Goal: Navigation & Orientation: Find specific page/section

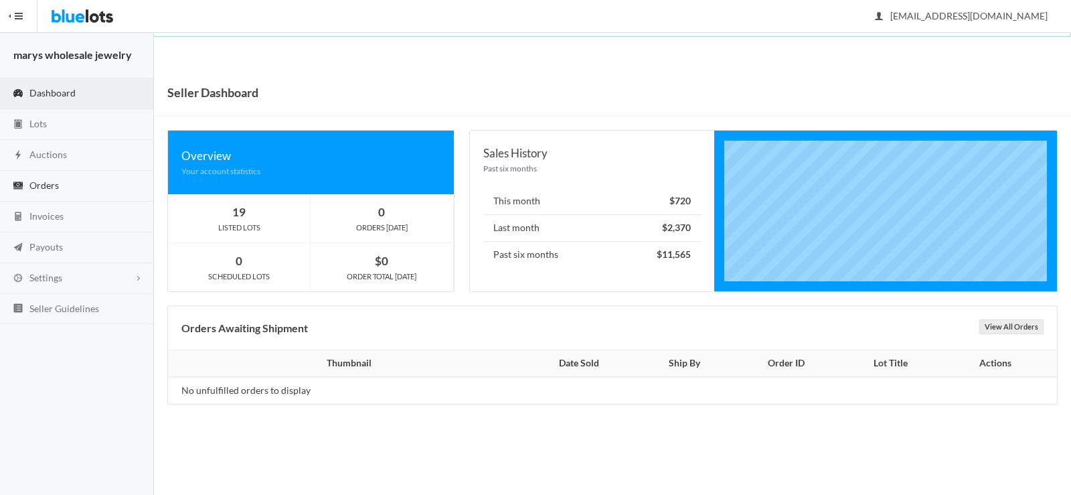
click at [33, 183] on span "Orders" at bounding box center [43, 184] width 29 height 11
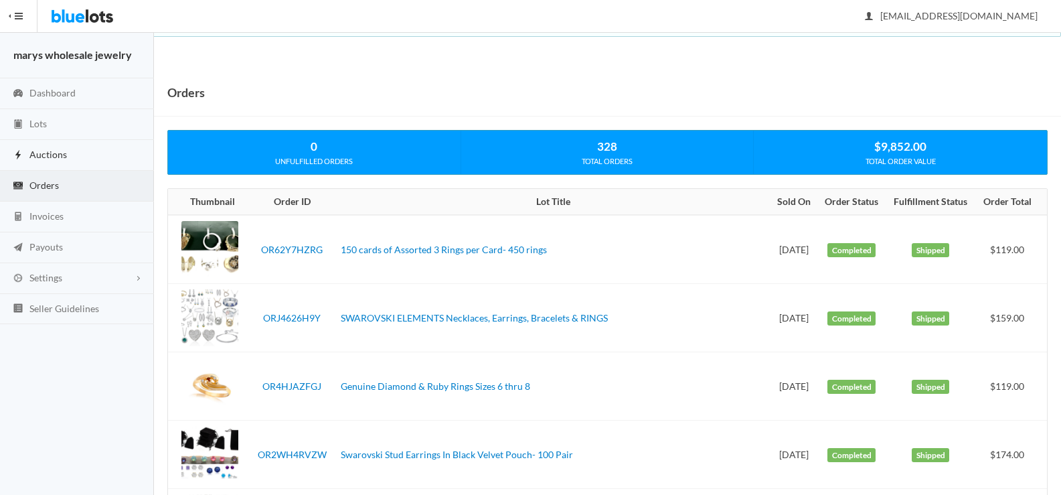
click at [44, 156] on span "Auctions" at bounding box center [47, 154] width 37 height 11
